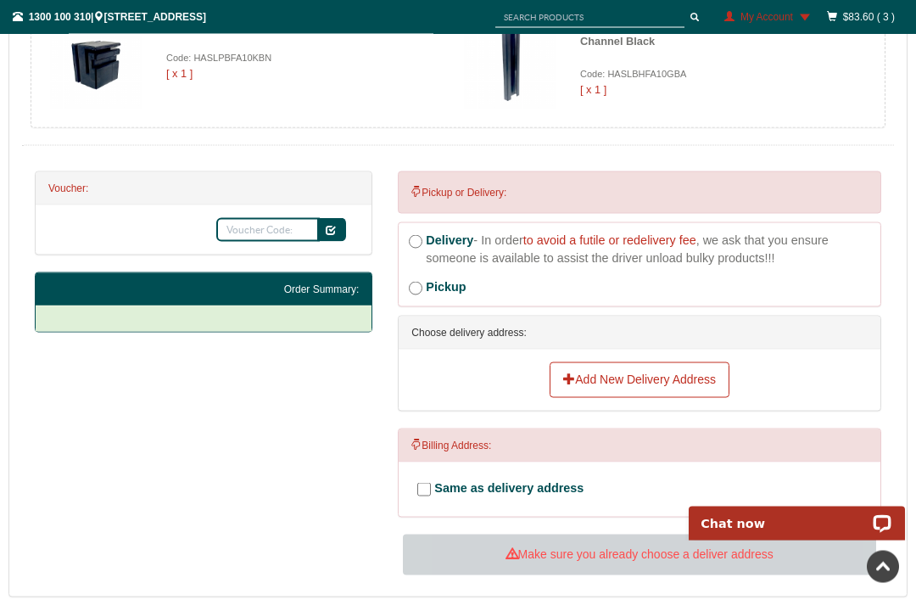
scroll to position [588, 0]
click at [628, 384] on link "Add New Delivery Address" at bounding box center [640, 379] width 180 height 36
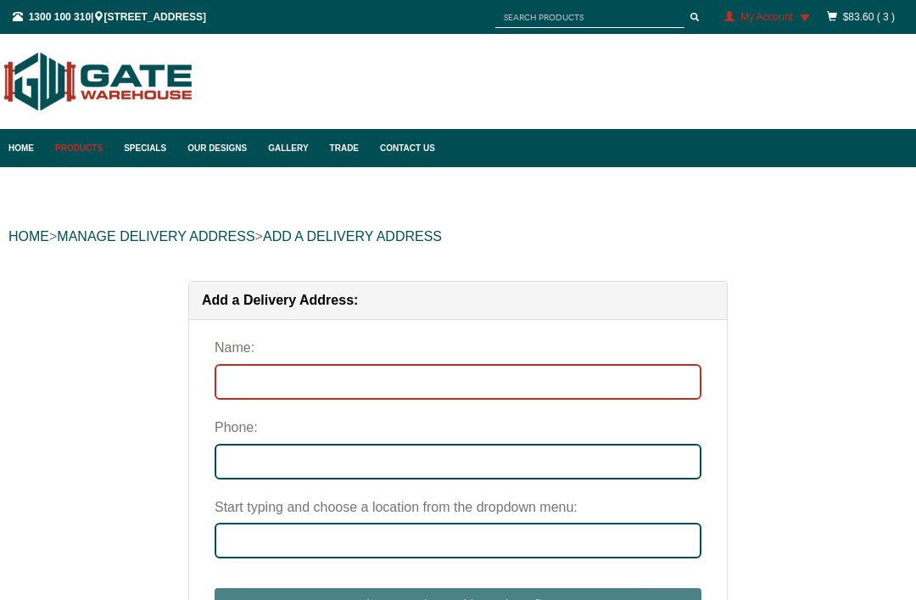
click at [406, 382] on input "Name:" at bounding box center [458, 382] width 487 height 36
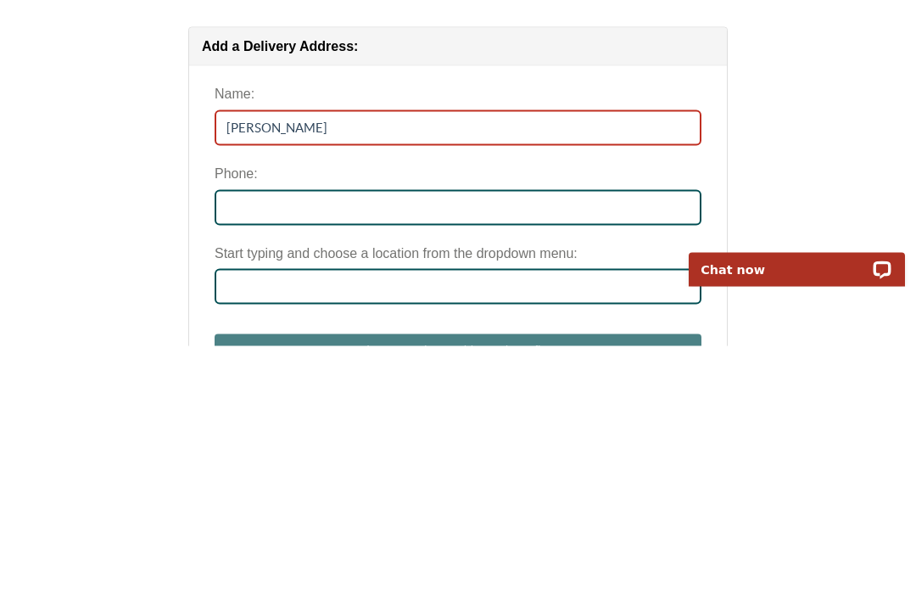
type input "[PERSON_NAME]"
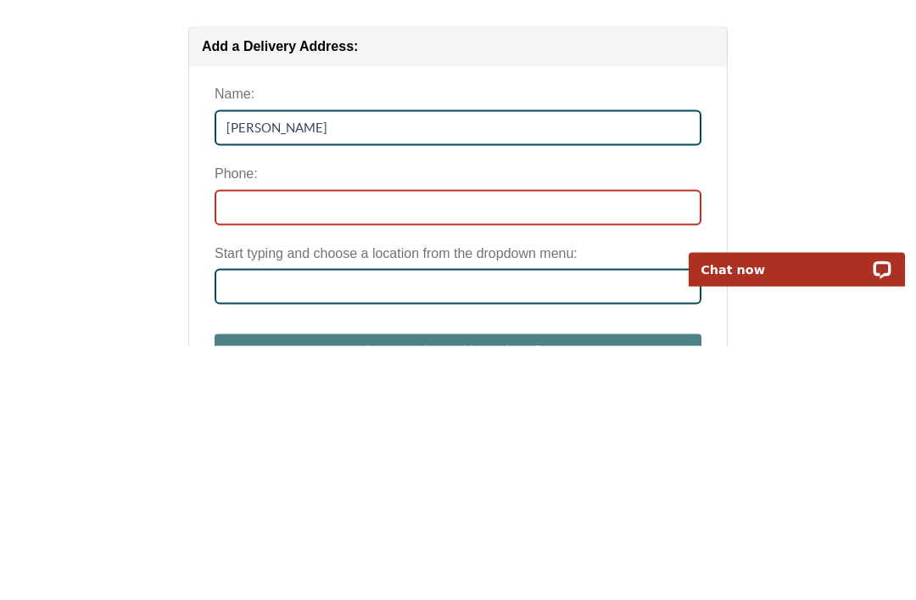
click at [358, 444] on input "Phone:" at bounding box center [458, 462] width 487 height 36
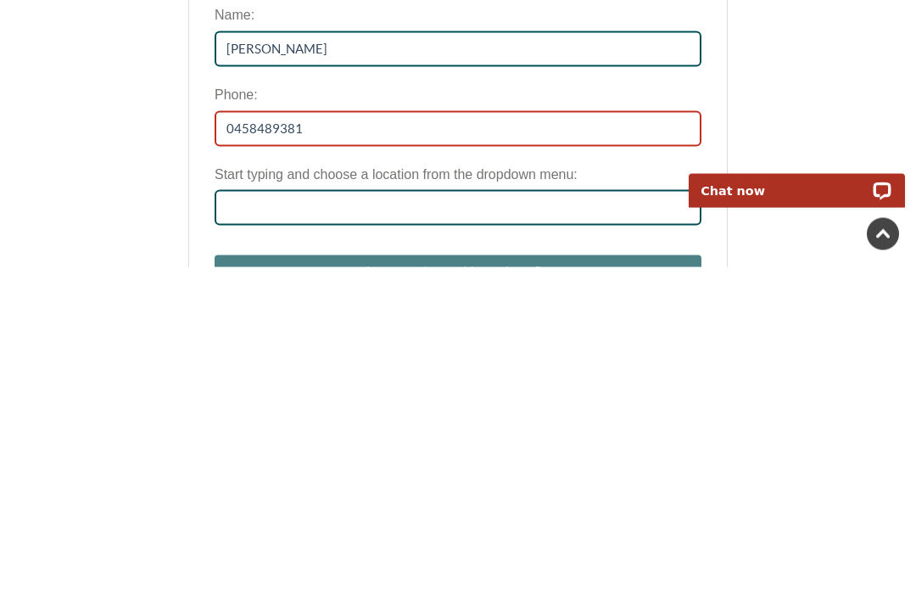
type input "0458489381"
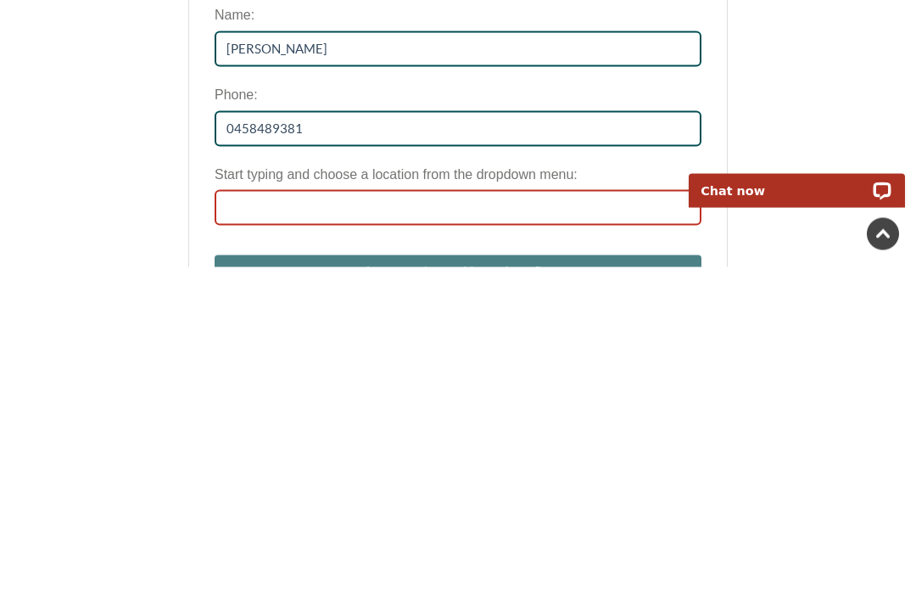
click at [356, 523] on input "Start typing and choose a location from the dropdown menu:" at bounding box center [458, 541] width 487 height 36
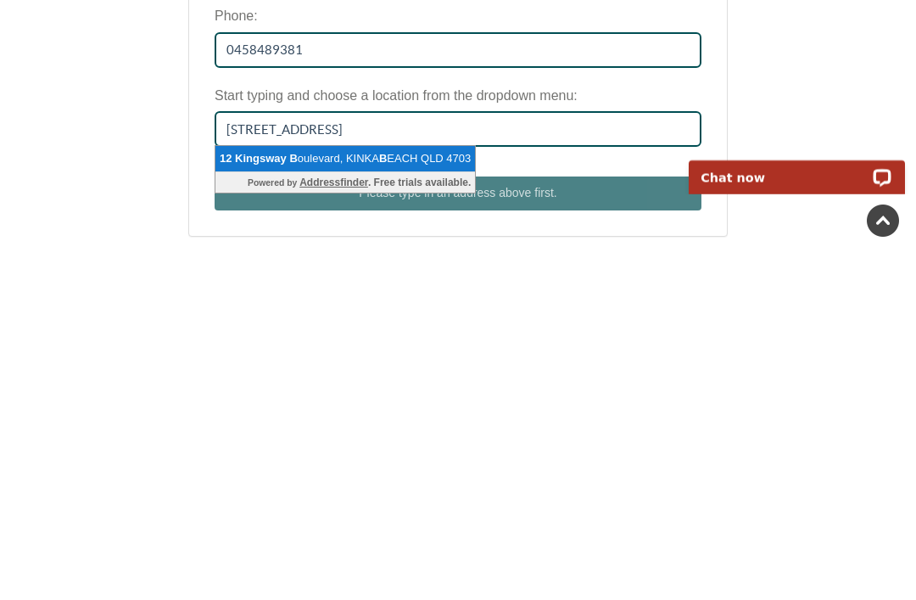
click at [397, 492] on li "12 Kingsway B oulevard, KINKA B EACH QLD 4703" at bounding box center [345, 505] width 260 height 26
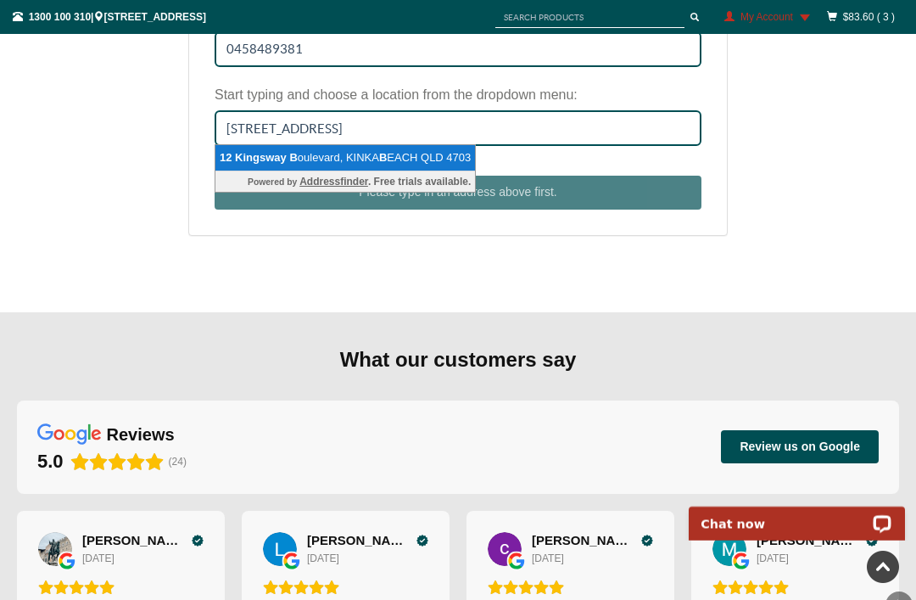
type input "12 Kingsway Boulevard, KINKA BEACH QLD 4703"
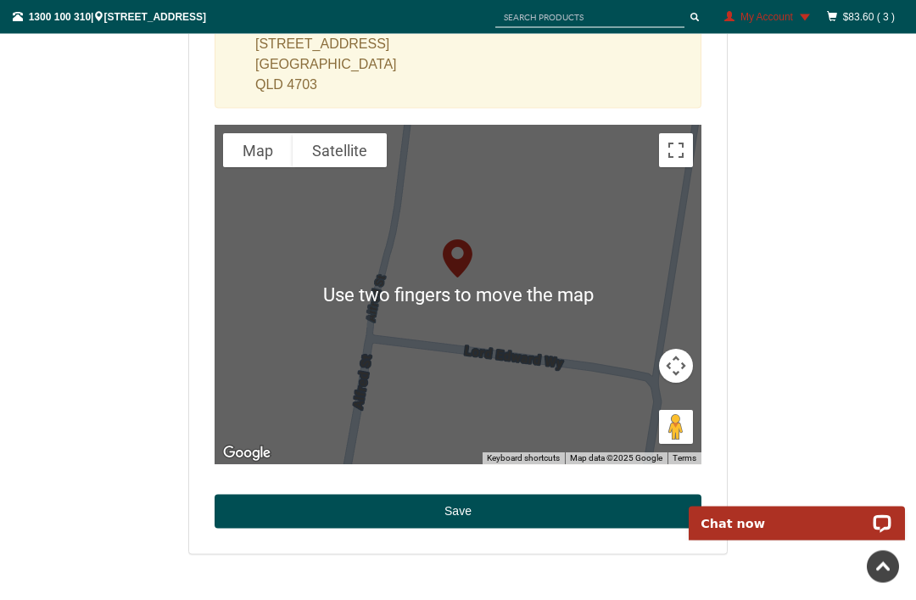
scroll to position [588, 0]
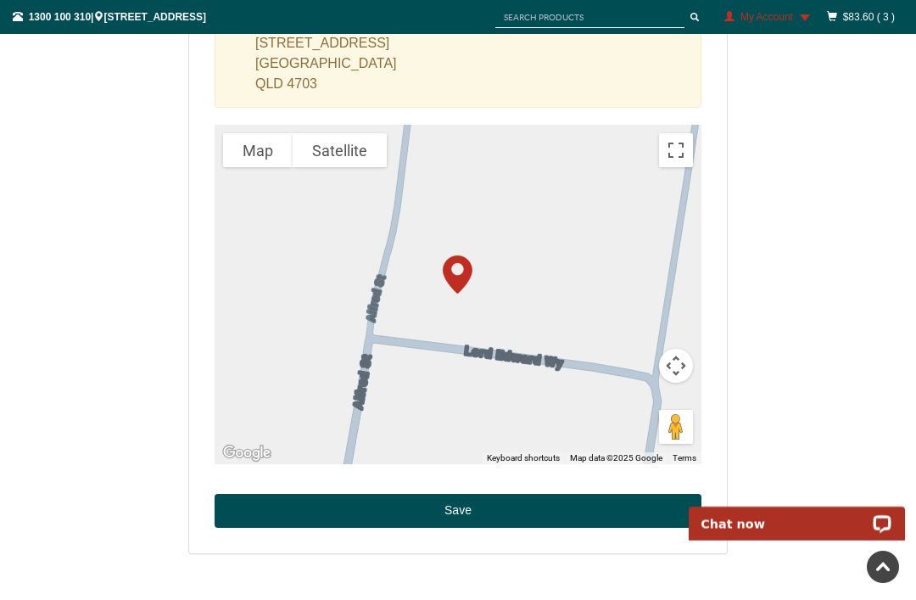
click at [485, 512] on button "Save" at bounding box center [458, 511] width 487 height 34
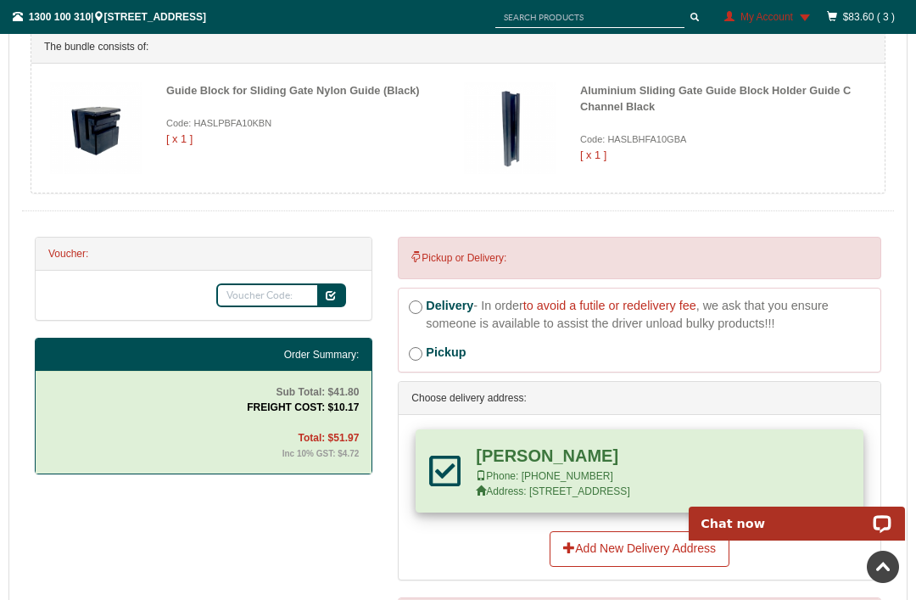
scroll to position [521, 0]
click at [529, 464] on b "Suzette Tuckett" at bounding box center [547, 456] width 143 height 19
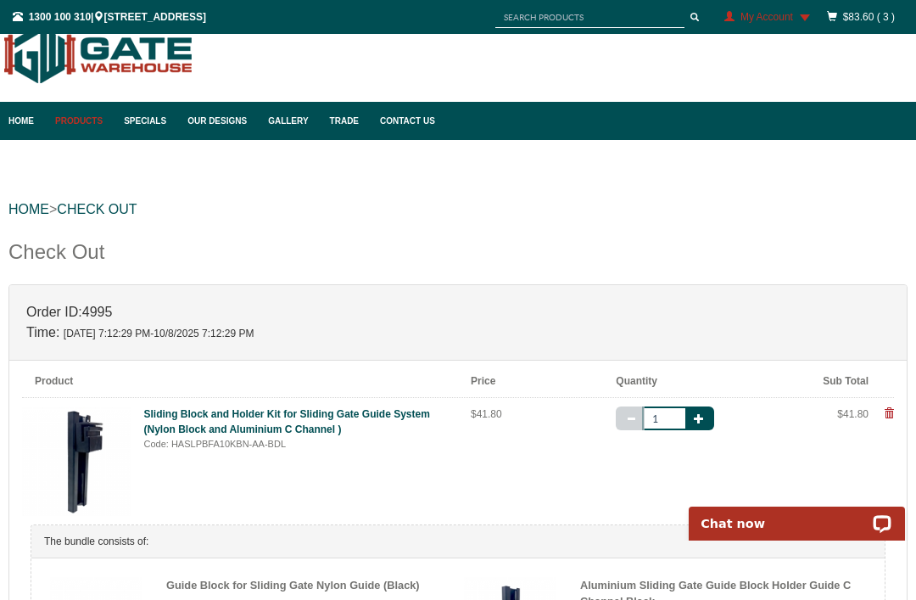
scroll to position [0, 0]
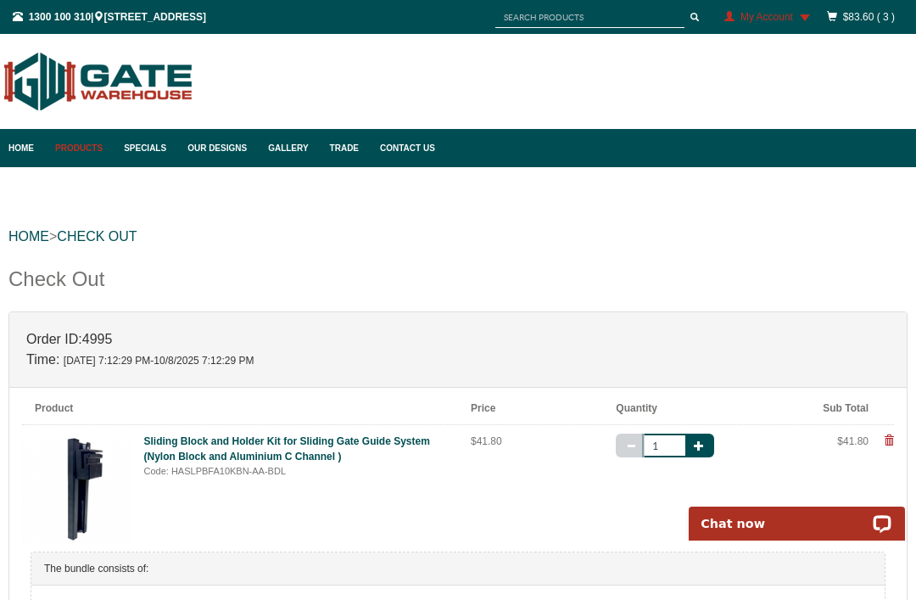
click at [858, 20] on link "$83.60 ( 3 )" at bounding box center [869, 17] width 52 height 12
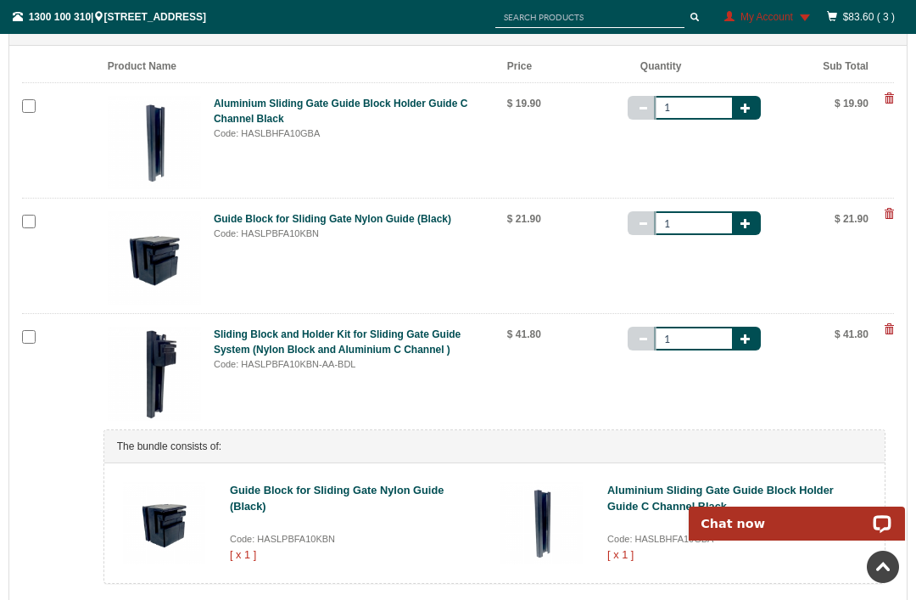
scroll to position [300, 0]
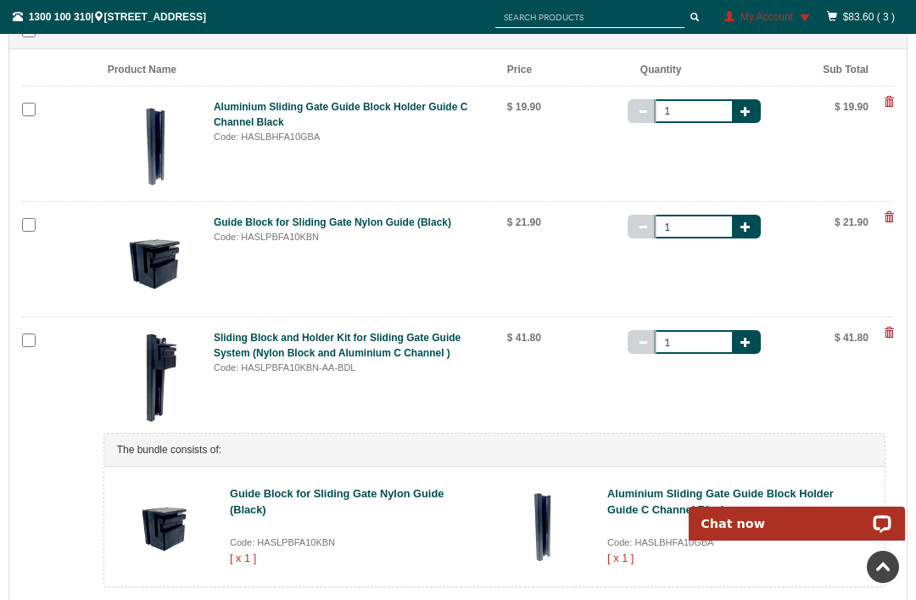
click at [891, 104] on span at bounding box center [889, 102] width 10 height 10
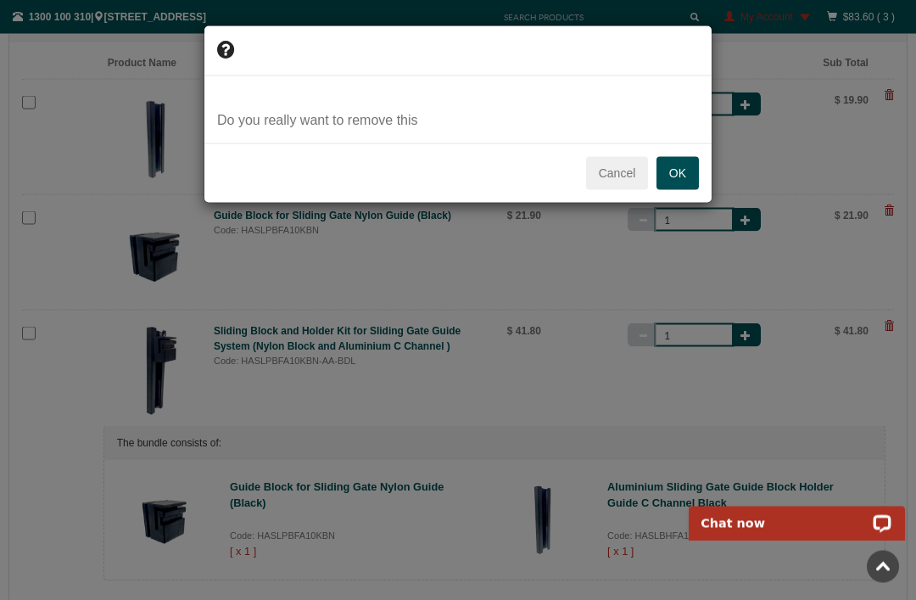
click at [680, 169] on button "OK" at bounding box center [678, 174] width 42 height 34
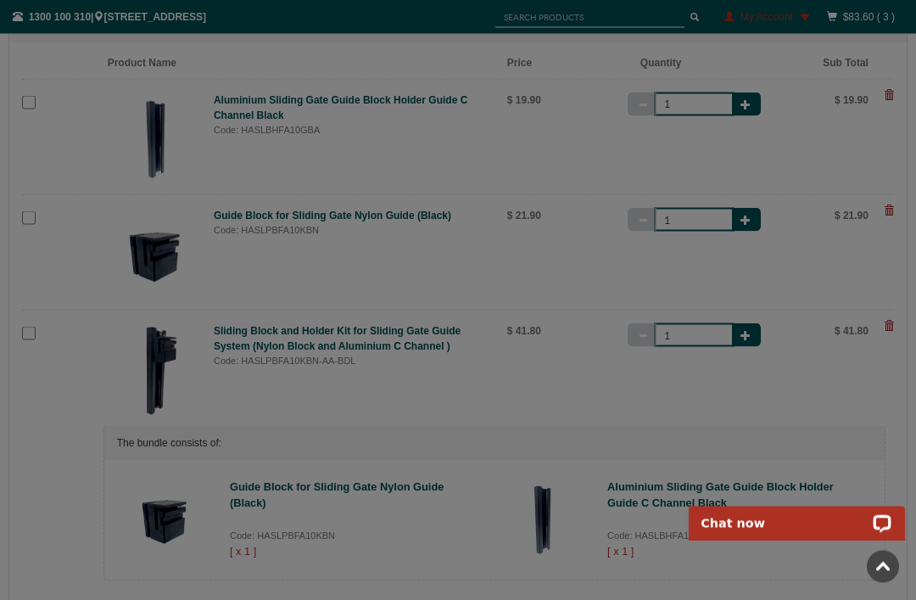
scroll to position [308, 0]
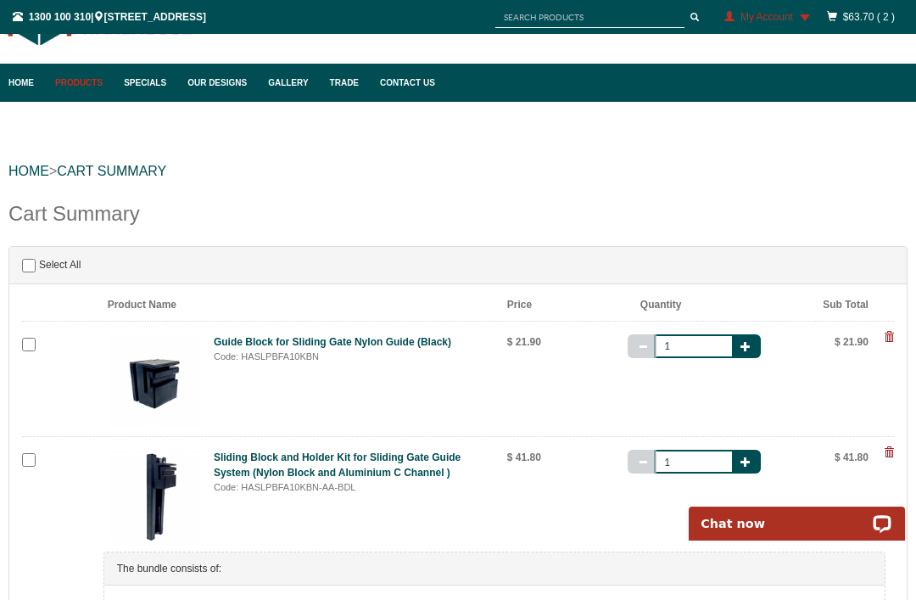
scroll to position [66, 0]
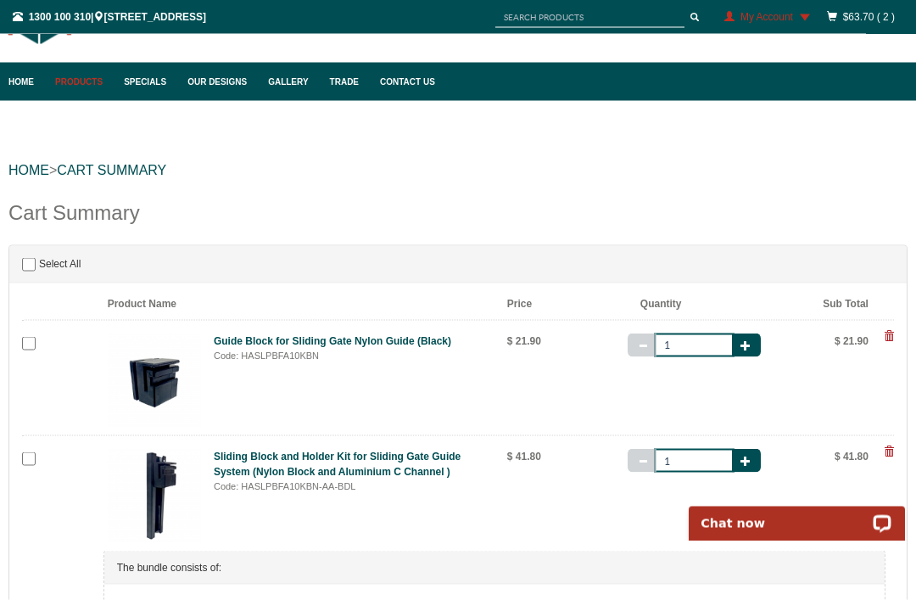
click at [913, 358] on div "HOME > Cart Summary Cart Summary Select All Product Name Price Quantity Sub Tot…" at bounding box center [458, 482] width 916 height 763
click at [889, 331] on span at bounding box center [889, 336] width 10 height 10
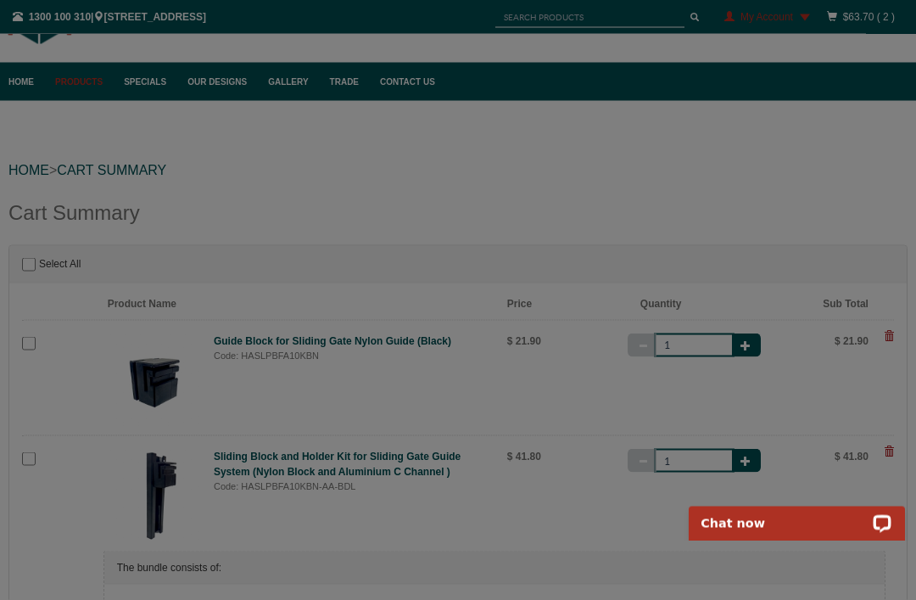
scroll to position [67, 0]
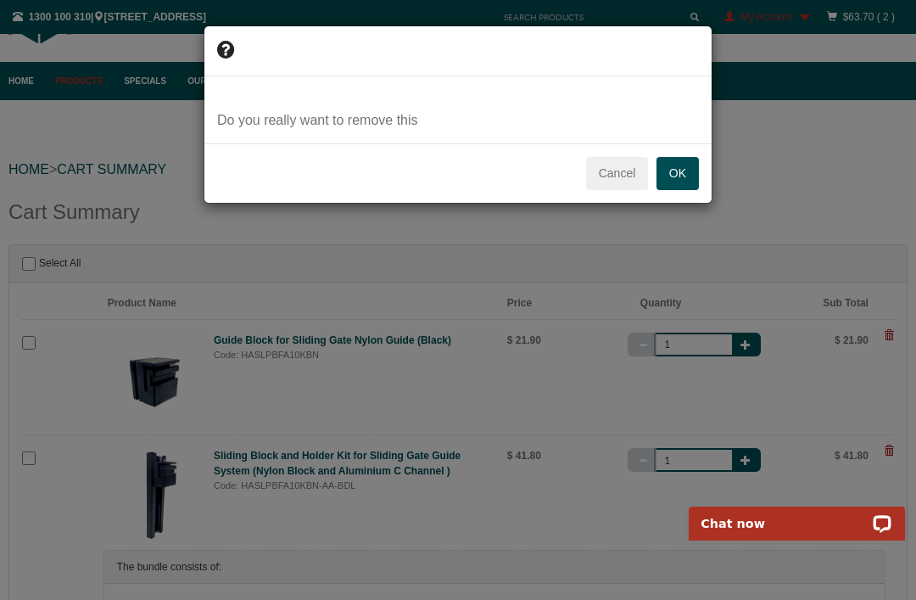
click at [685, 157] on button "OK" at bounding box center [678, 174] width 42 height 34
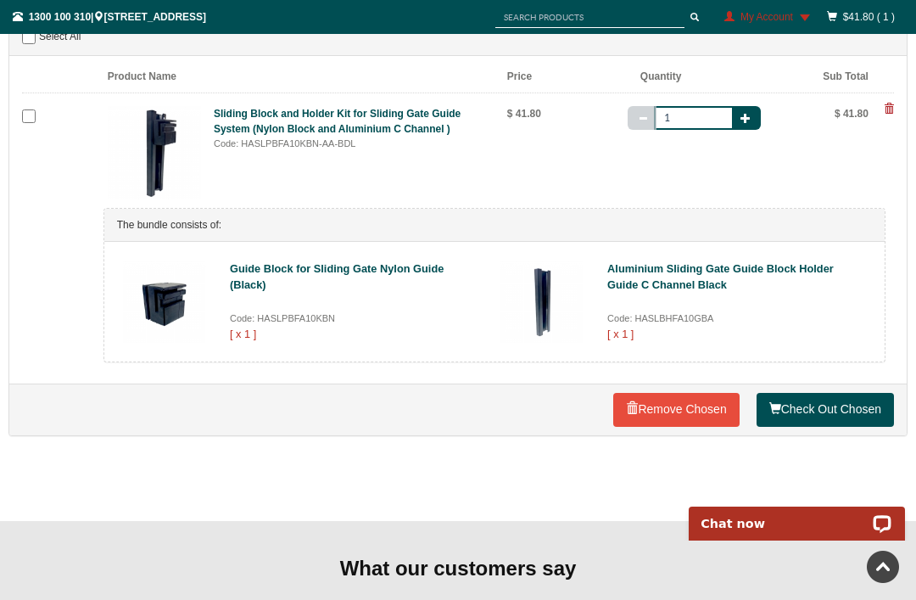
scroll to position [283, 0]
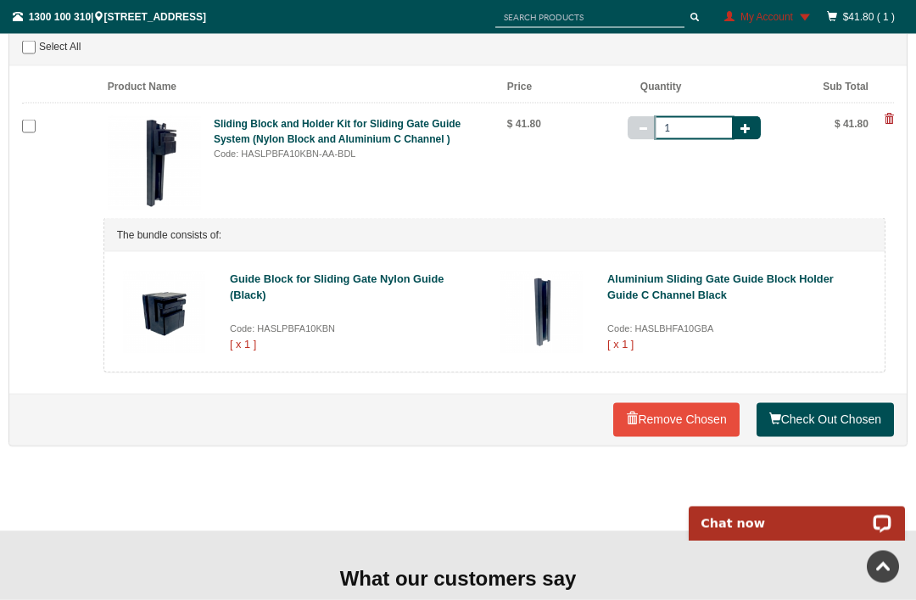
click at [807, 413] on link "Check Out Chosen" at bounding box center [825, 420] width 137 height 34
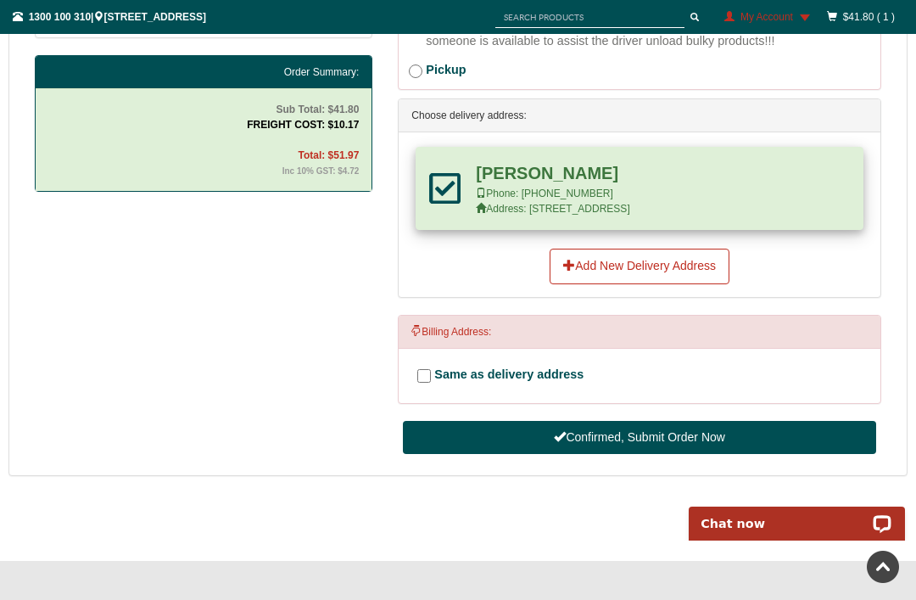
scroll to position [803, 0]
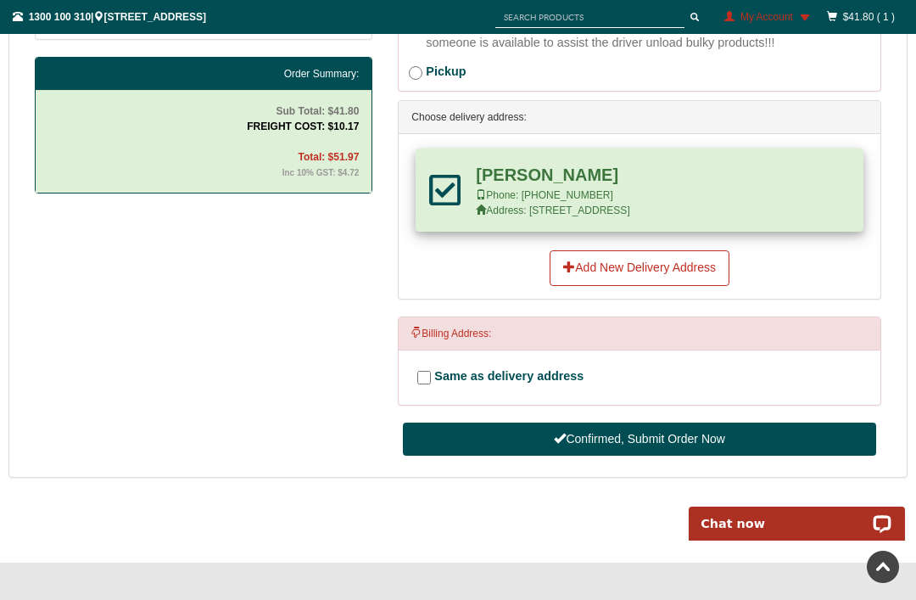
click at [582, 442] on button "Confirmed, Submit Order Now" at bounding box center [639, 439] width 473 height 34
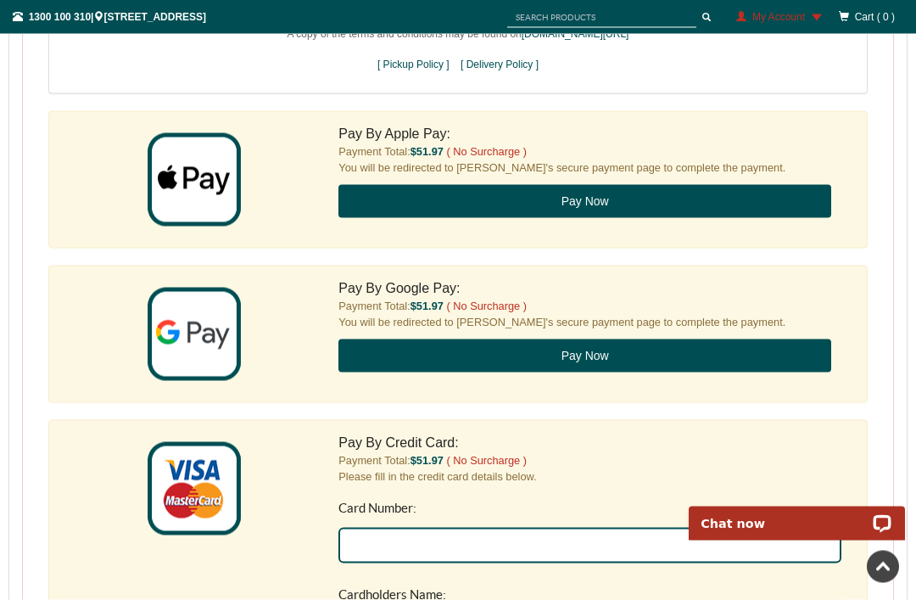
scroll to position [1441, 0]
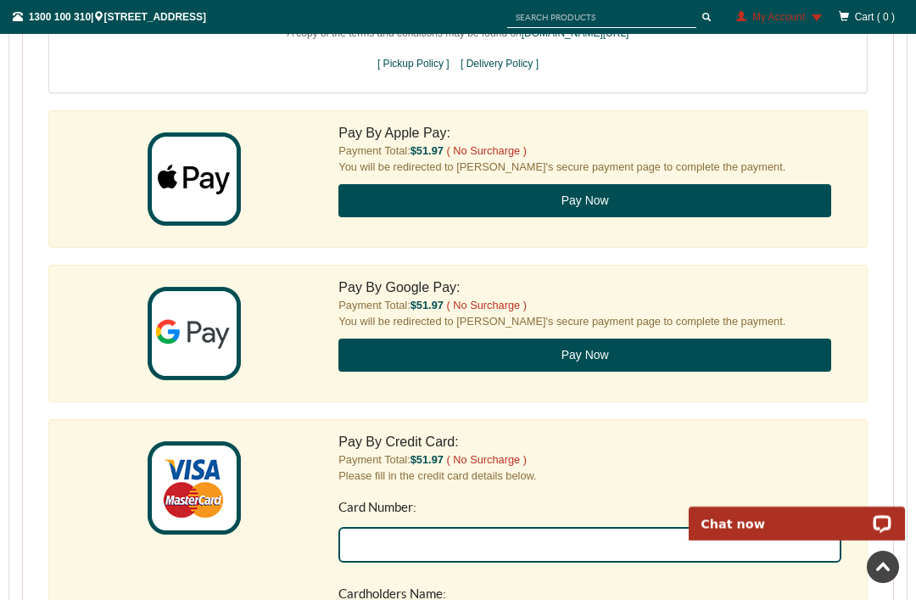
click at [506, 541] on input "Card Number:" at bounding box center [589, 544] width 503 height 36
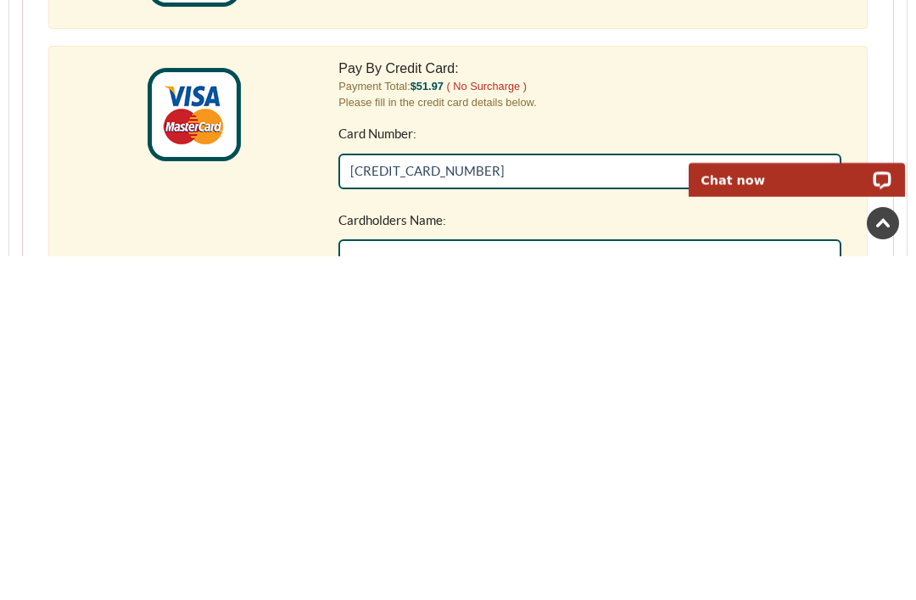
type input "[CREDIT_CARD_NUMBER]"
click at [432, 249] on input "Cardholders Name:" at bounding box center [589, 256] width 503 height 36
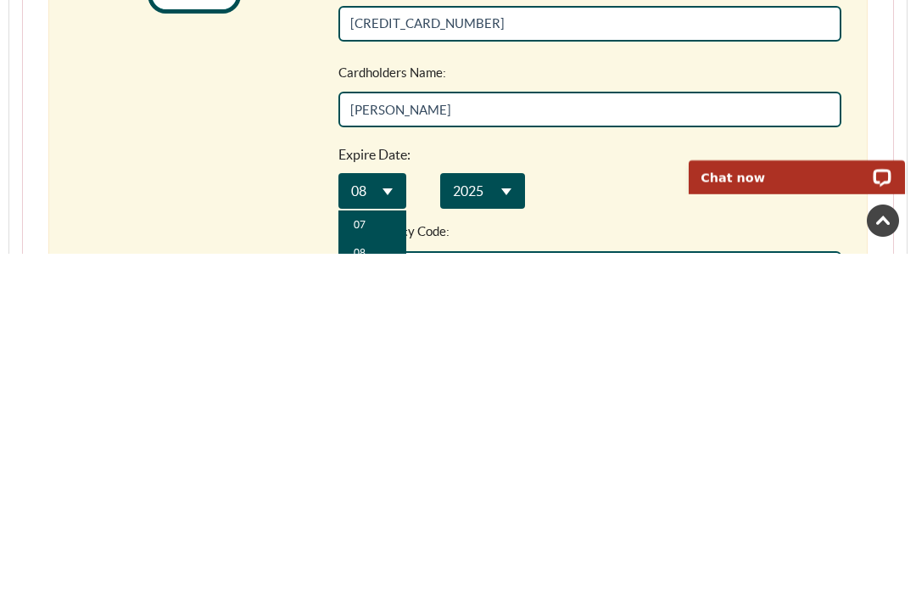
scroll to position [170, 0]
type input "[PERSON_NAME]"
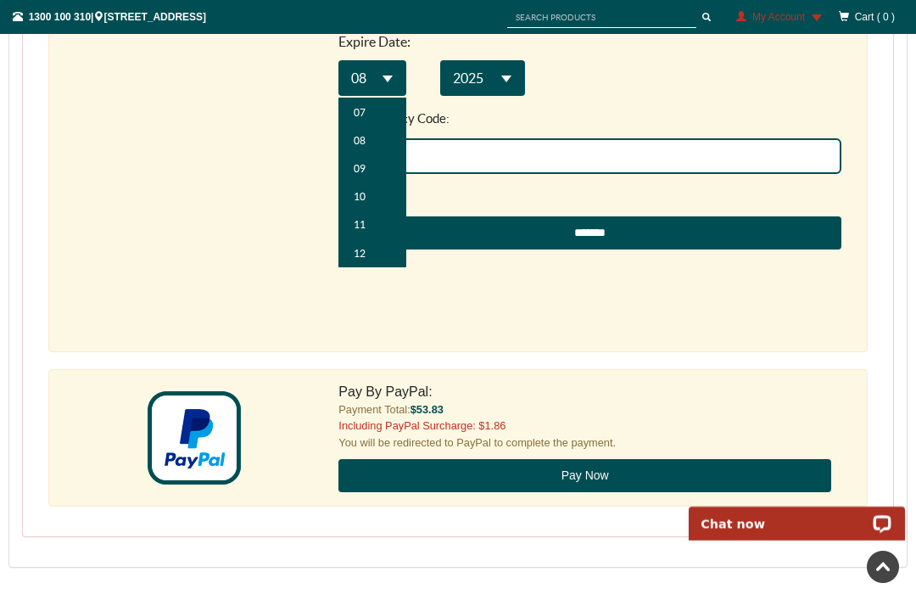
select select "**"
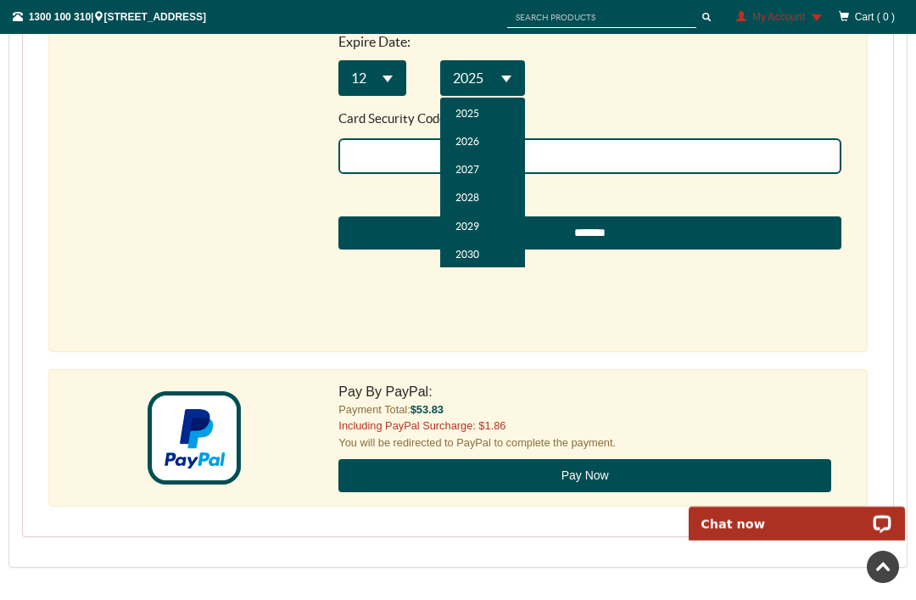
select select "**"
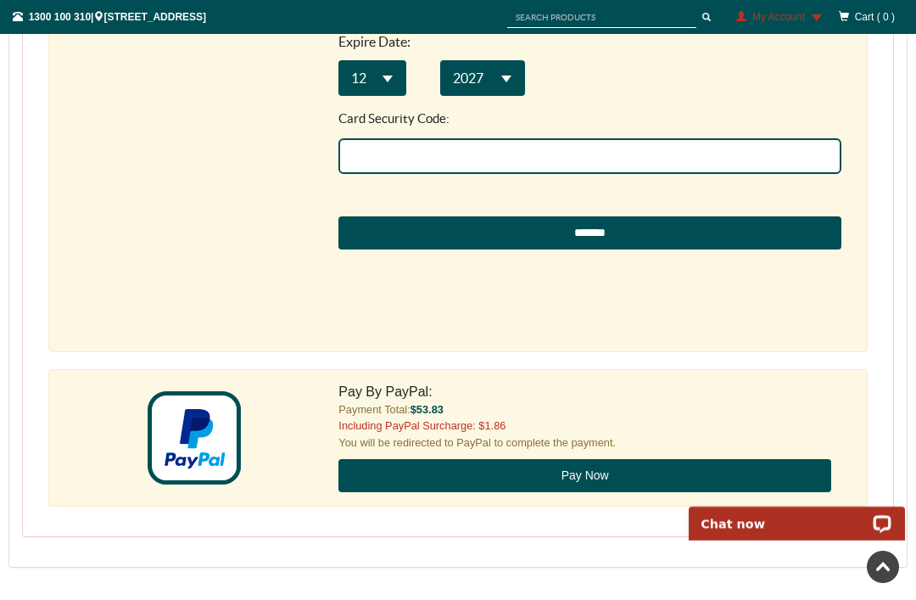
click at [392, 147] on input "Card Security Code:" at bounding box center [589, 156] width 503 height 36
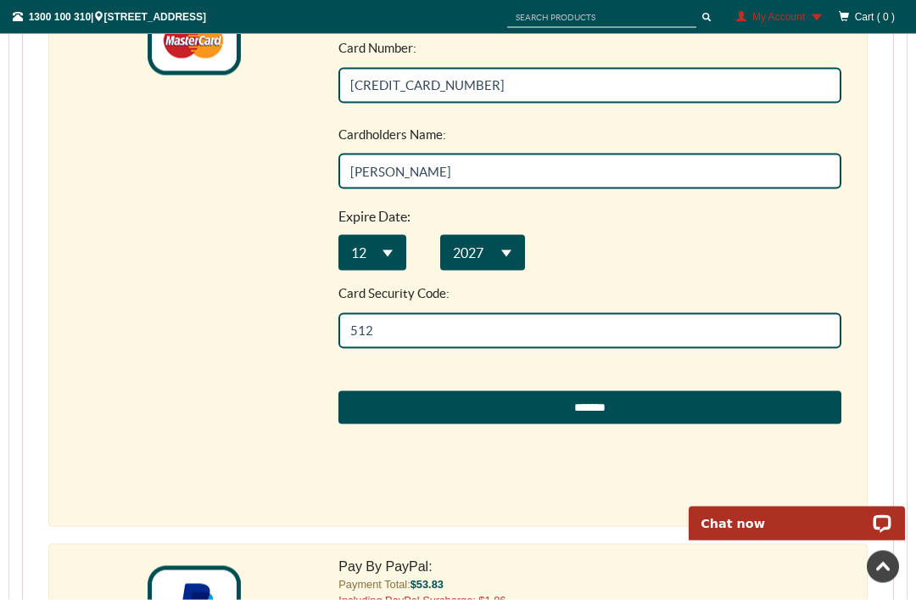
scroll to position [1901, 0]
type input "512"
click at [592, 400] on input "*******" at bounding box center [589, 406] width 503 height 34
type input "**********"
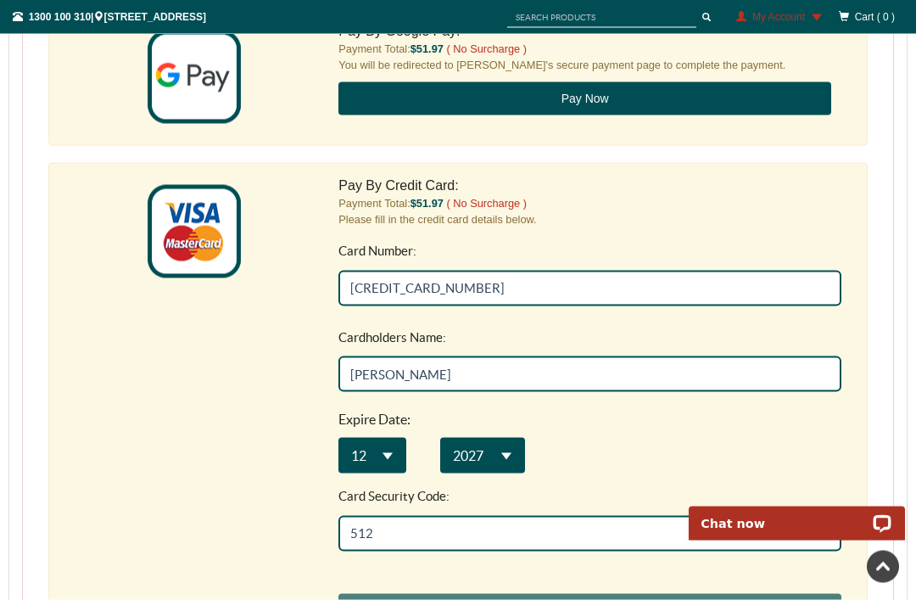
scroll to position [1698, 0]
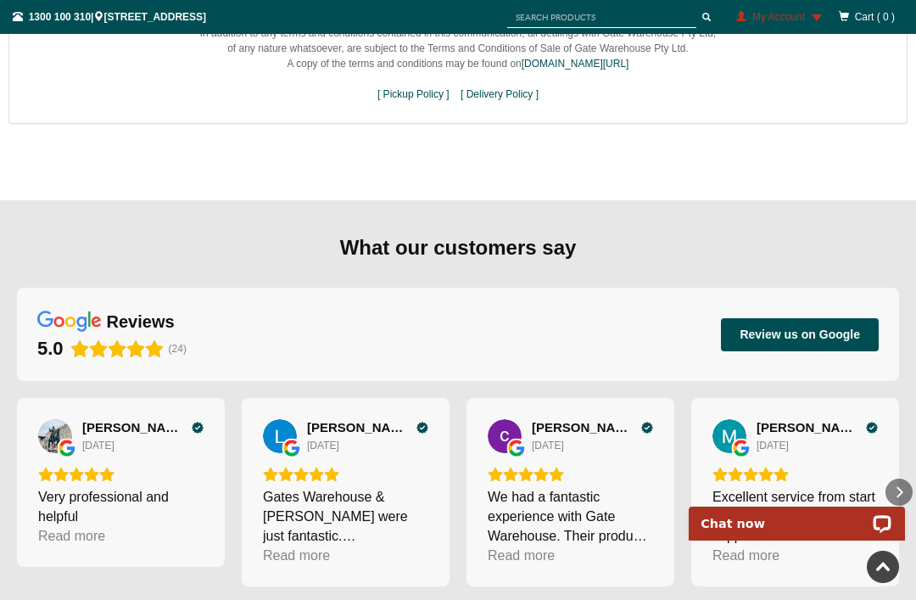
scroll to position [1593, 0]
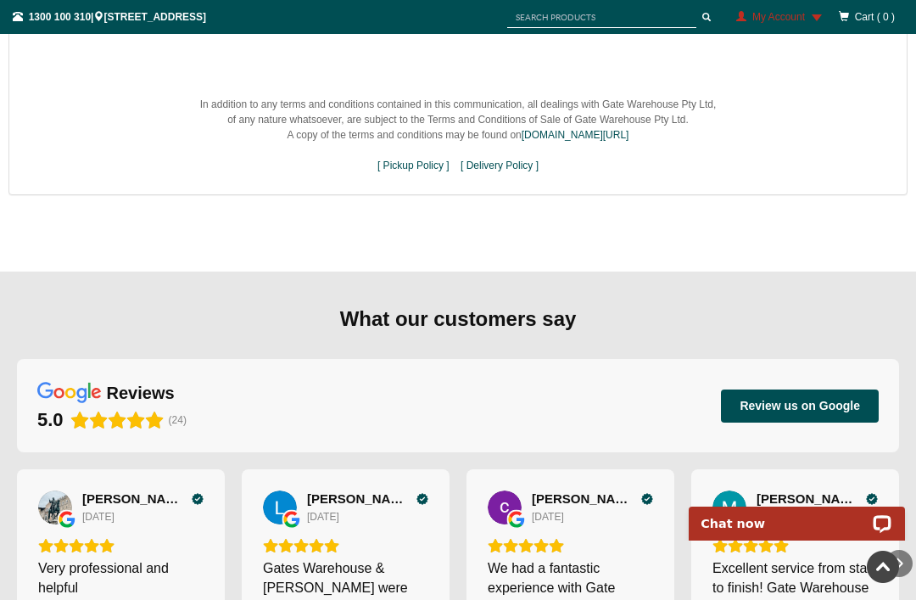
click at [874, 417] on span "Review us on Google" at bounding box center [800, 405] width 154 height 29
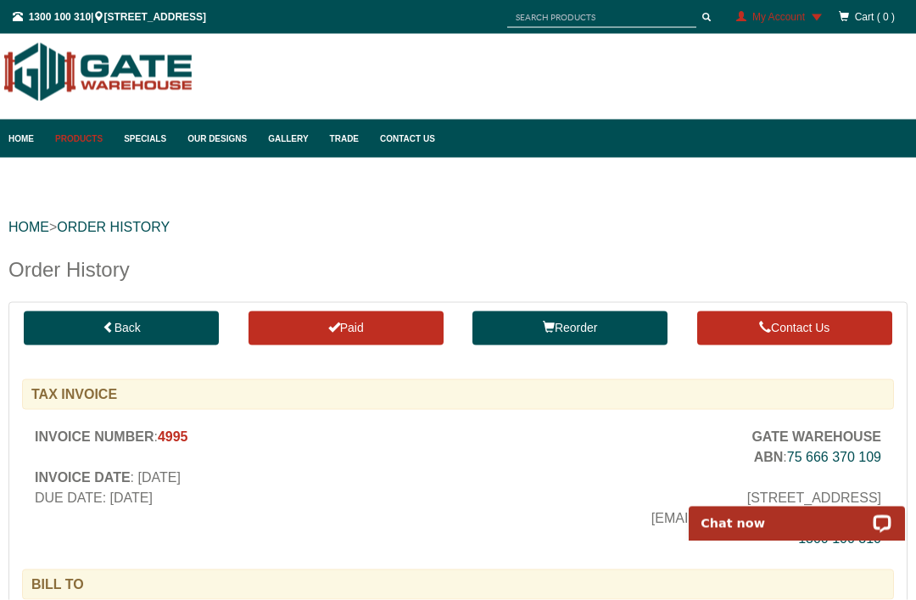
scroll to position [0, 0]
